Goal: Check status

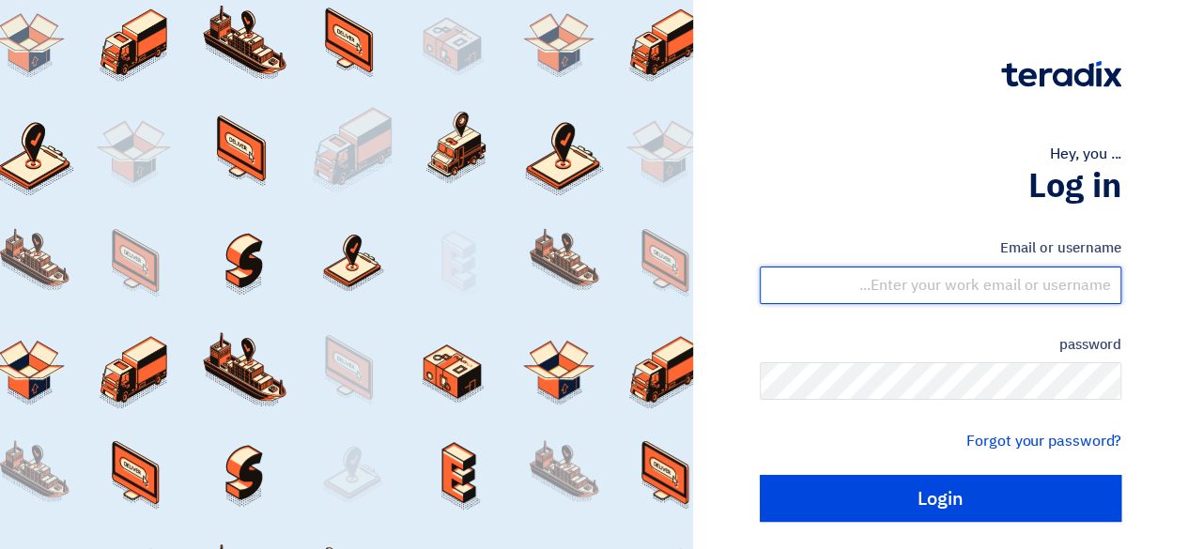
type input "[EMAIL_ADDRESS][DOMAIN_NAME]"
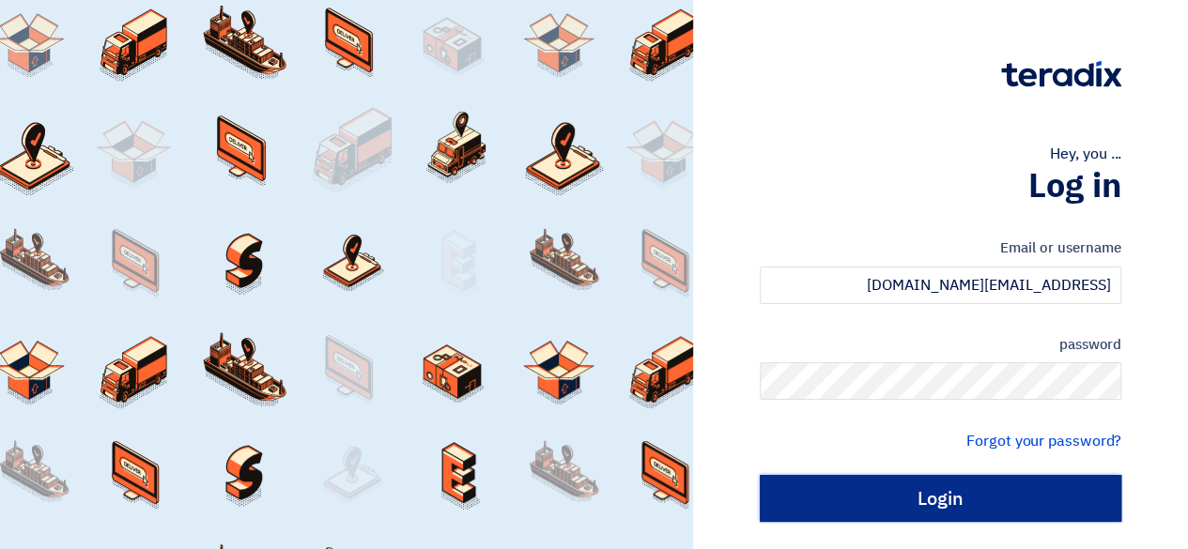
click at [1027, 502] on input "Login" at bounding box center [941, 498] width 362 height 47
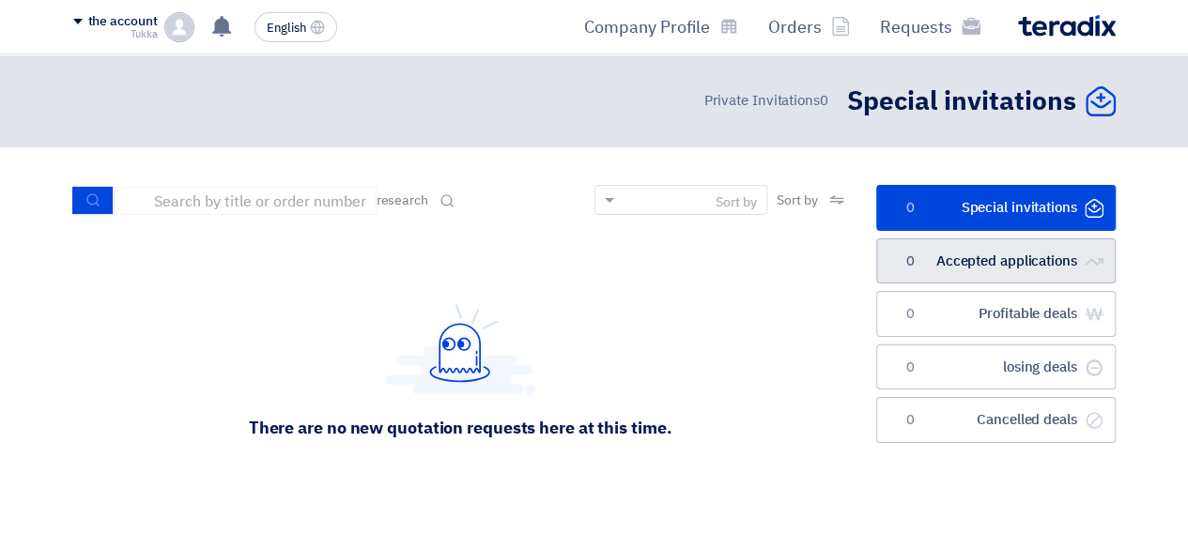
click at [967, 253] on font "Accepted applications" at bounding box center [1006, 261] width 141 height 21
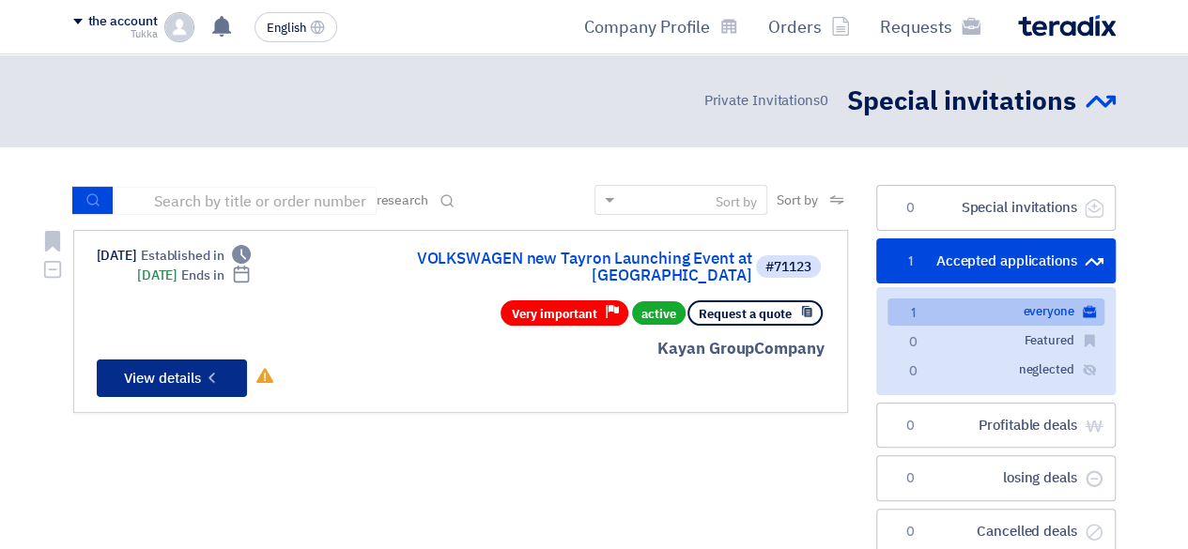
click at [171, 379] on button "Check details View details" at bounding box center [172, 379] width 150 height 38
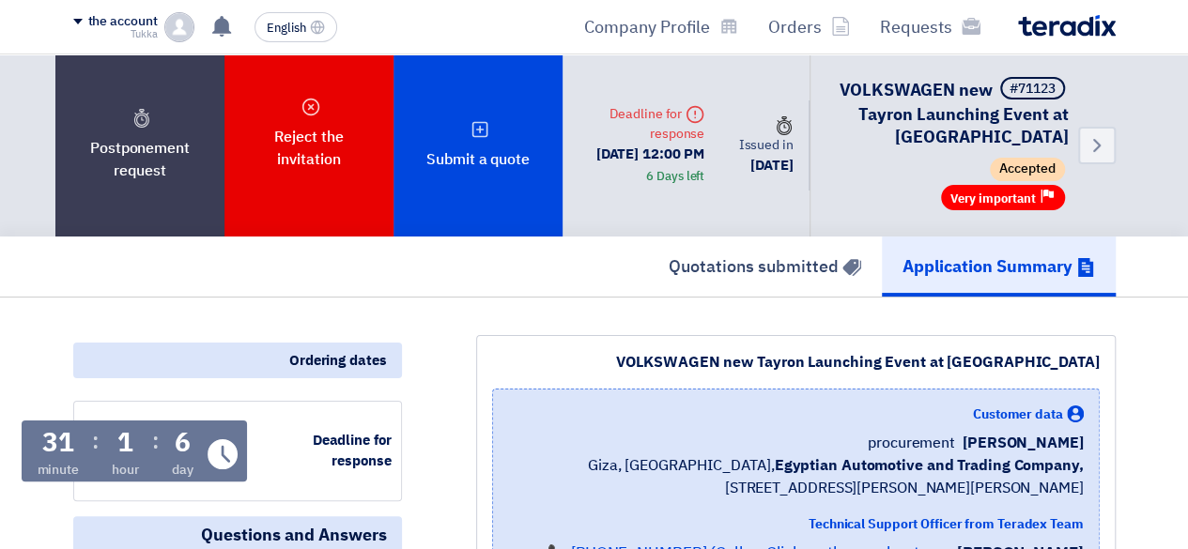
click at [684, 117] on font "Deadline for response" at bounding box center [657, 123] width 95 height 39
click at [734, 119] on div "Time Issued in [DATE]" at bounding box center [764, 145] width 90 height 91
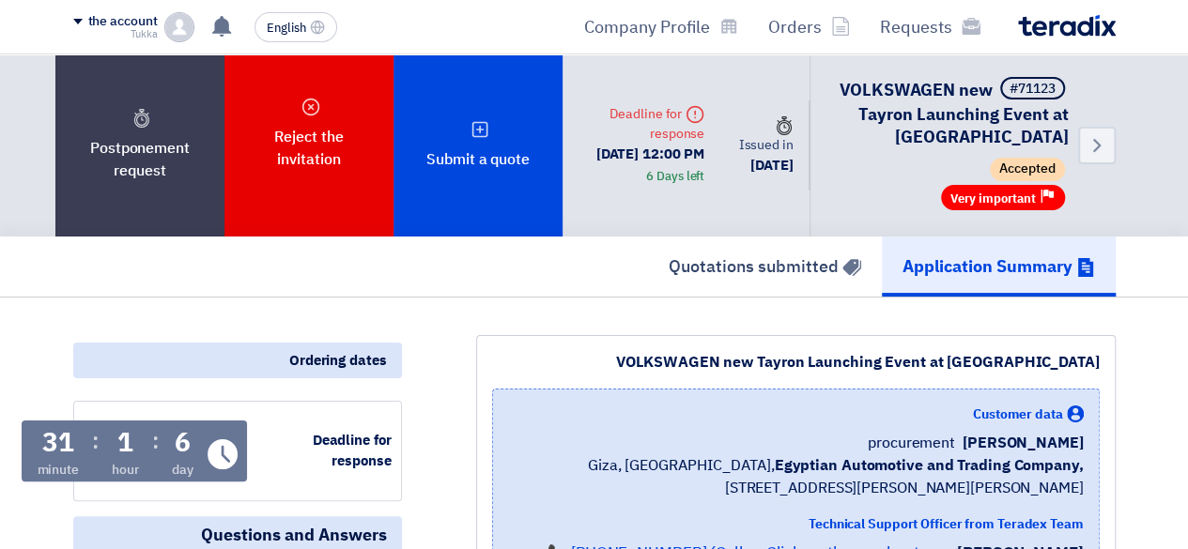
click at [734, 119] on div "Time Issued in [DATE]" at bounding box center [764, 145] width 90 height 91
click at [793, 140] on font "Issued in" at bounding box center [765, 145] width 54 height 20
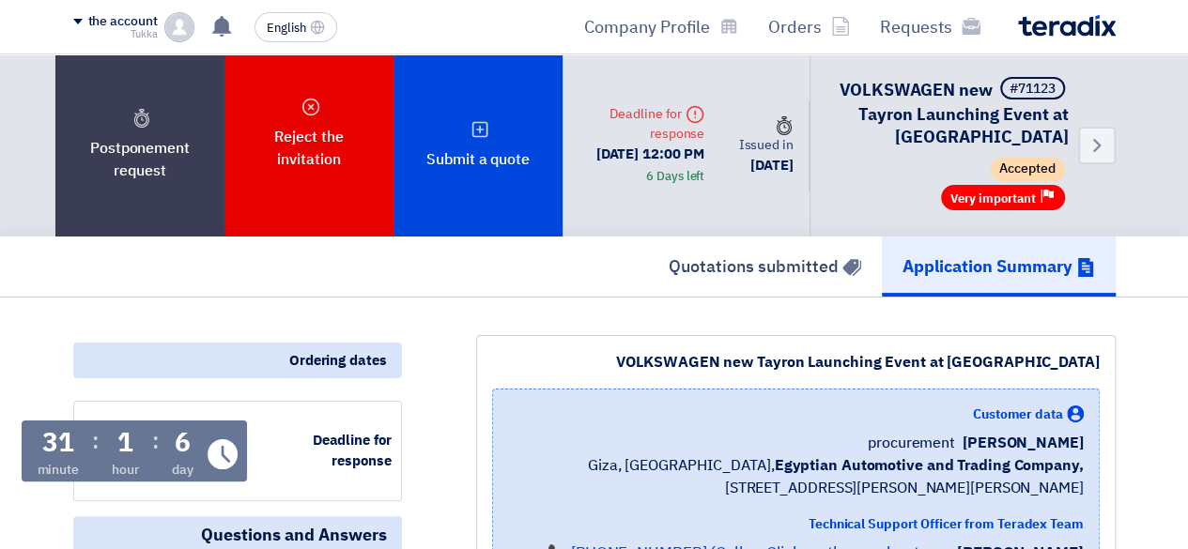
click at [793, 140] on font "Issued in" at bounding box center [765, 145] width 54 height 20
click at [793, 156] on font "[DATE]" at bounding box center [771, 165] width 42 height 21
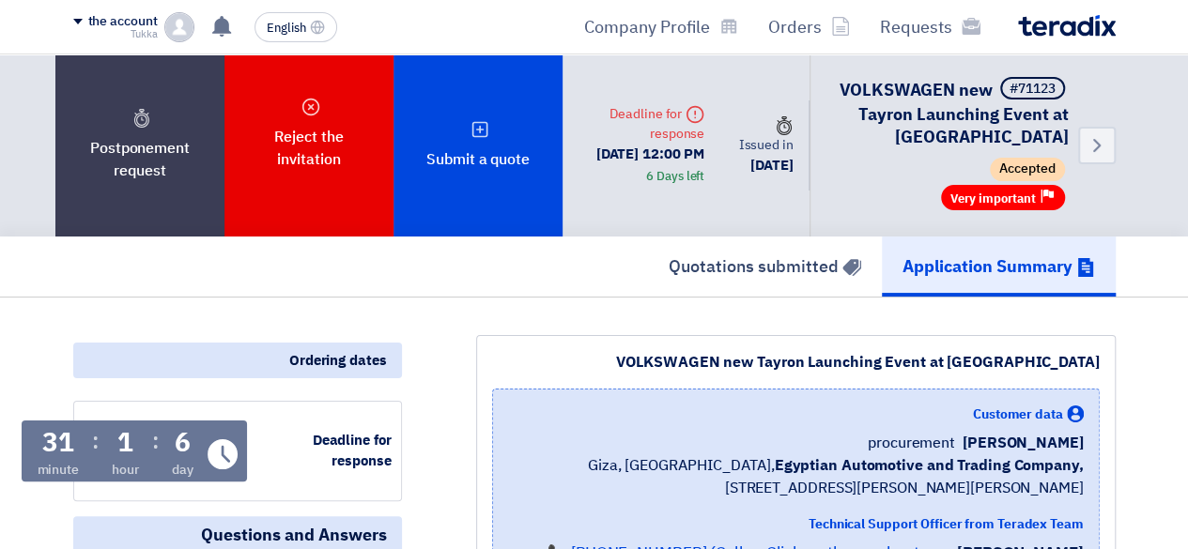
click at [793, 156] on font "[DATE]" at bounding box center [771, 165] width 42 height 21
click at [734, 237] on link "Quotations submitted" at bounding box center [765, 267] width 234 height 60
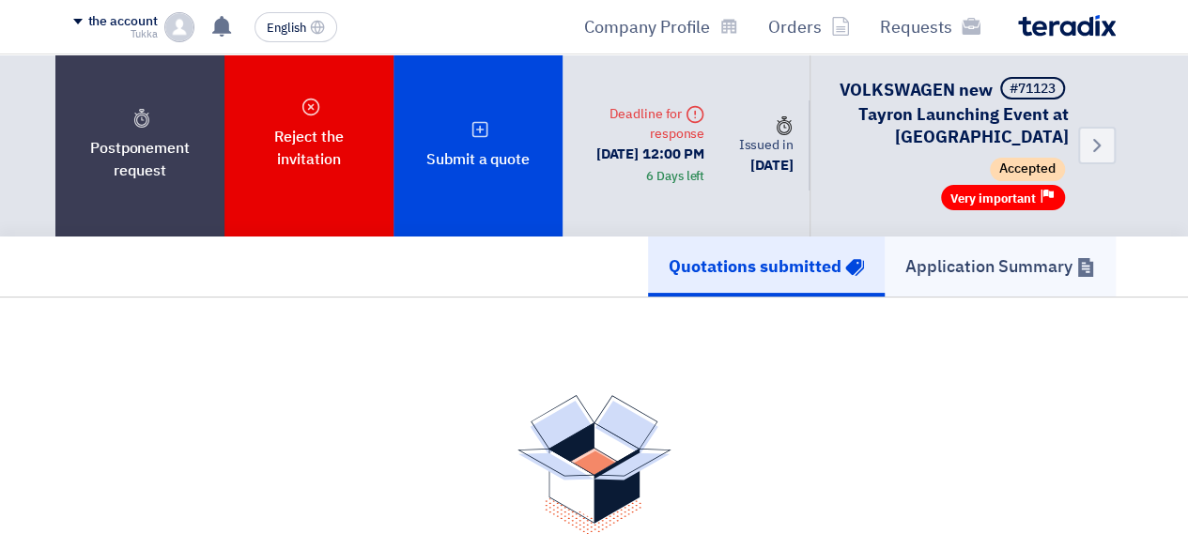
click at [958, 255] on font "Application Summary" at bounding box center [988, 266] width 167 height 25
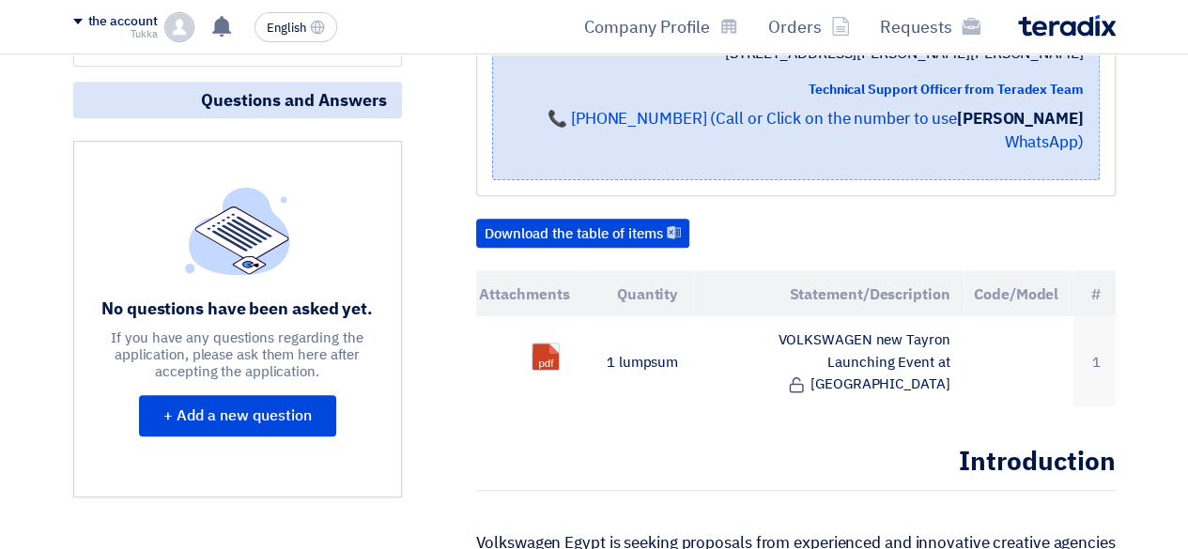
scroll to position [446, 0]
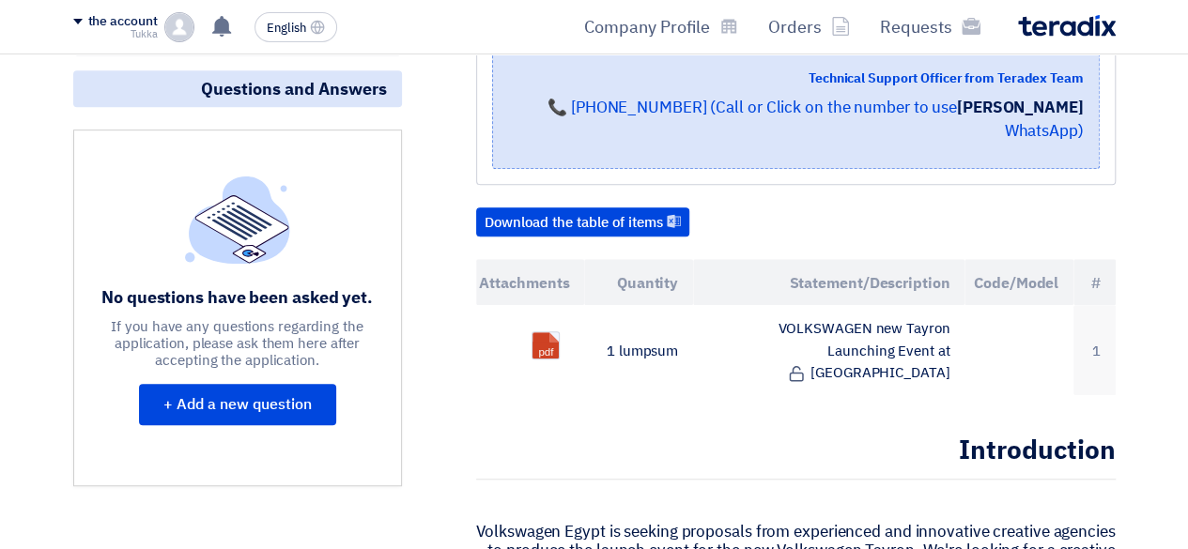
click at [997, 78] on font "Technical Support Officer from Teradex Team" at bounding box center [946, 79] width 275 height 20
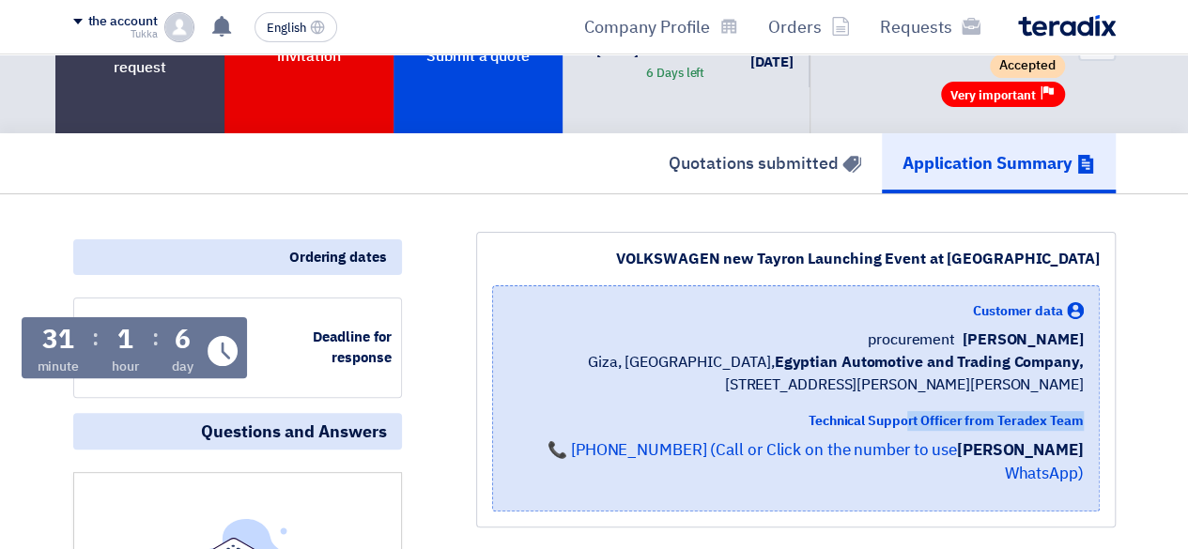
scroll to position [0, 0]
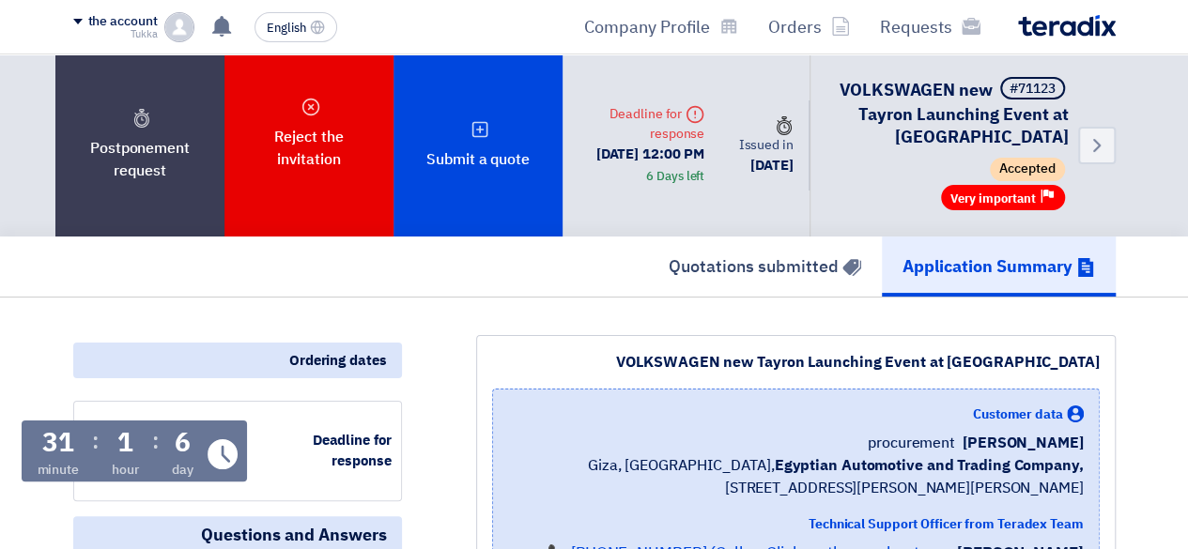
click at [106, 22] on font "the account" at bounding box center [122, 21] width 69 height 20
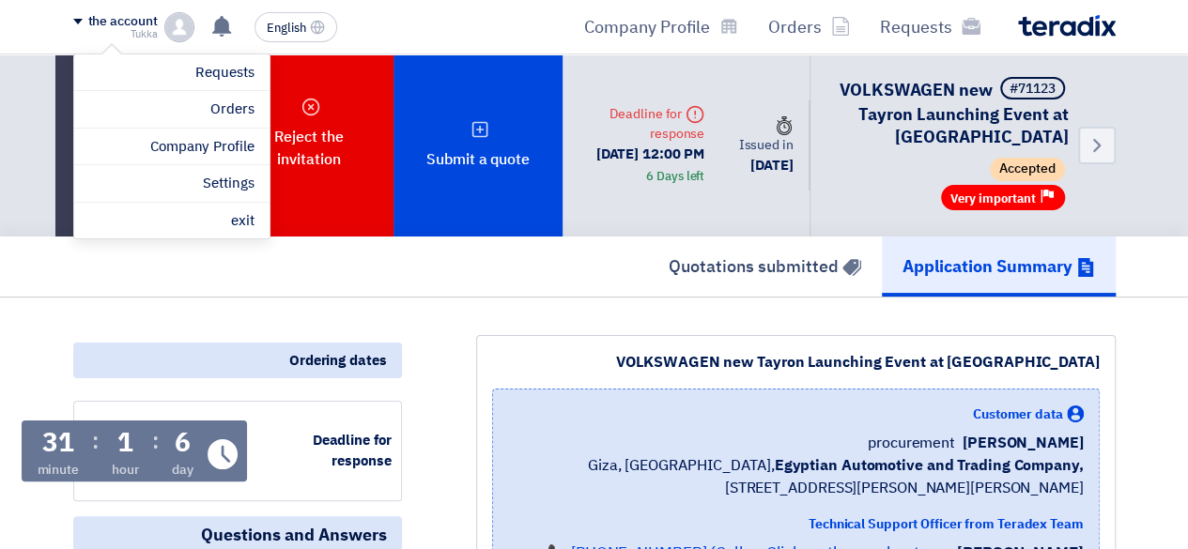
click at [106, 22] on font "the account" at bounding box center [122, 21] width 69 height 20
